Goal: Check status

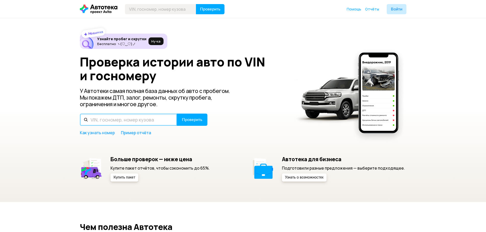
click at [104, 123] on input "text" at bounding box center [128, 120] width 97 height 12
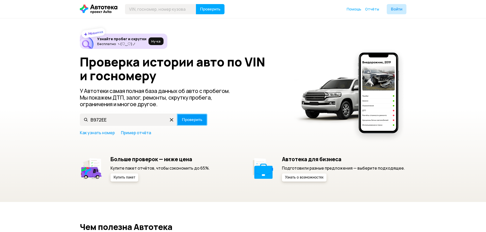
click at [194, 122] on span "Проверить" at bounding box center [192, 120] width 20 height 4
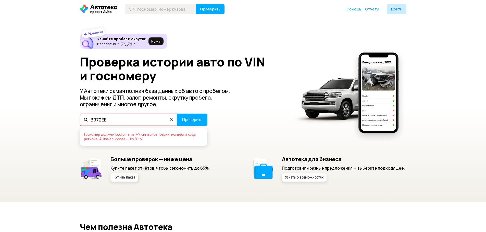
click at [134, 121] on input "В972ЕЕ" at bounding box center [128, 120] width 97 height 12
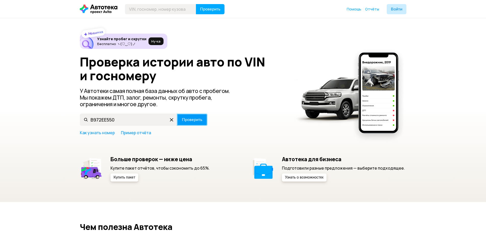
click at [183, 121] on span "Проверить" at bounding box center [192, 120] width 20 height 4
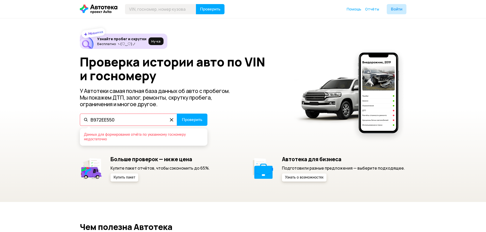
click at [108, 119] on input "В972ЕЕ550" at bounding box center [128, 120] width 97 height 12
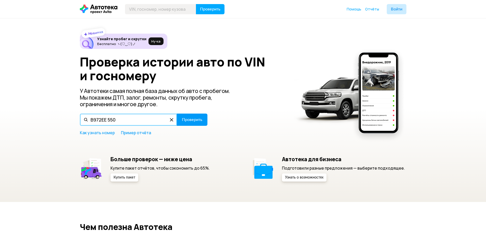
type input "В972ЕЕ 550"
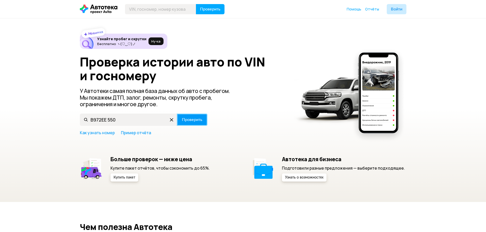
click at [192, 121] on span "Проверить" at bounding box center [192, 120] width 20 height 4
click at [193, 122] on button "Проверить" at bounding box center [192, 120] width 31 height 12
click at [193, 122] on span "Проверить" at bounding box center [192, 120] width 20 height 4
